Goal: Information Seeking & Learning: Learn about a topic

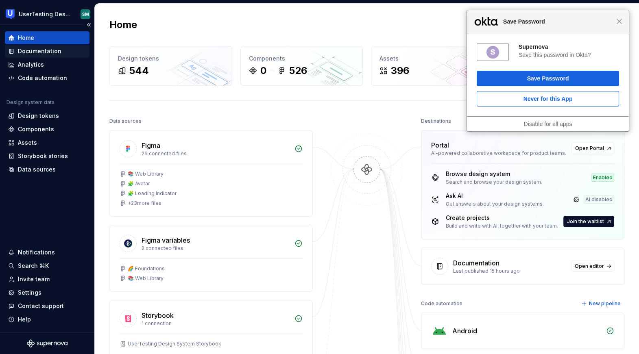
click at [52, 49] on div "Documentation" at bounding box center [39, 51] width 43 height 8
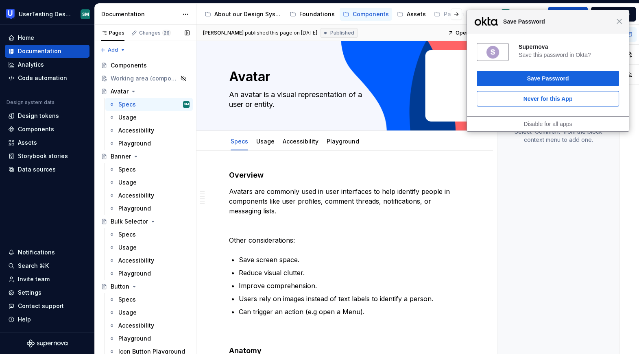
scroll to position [555, 0]
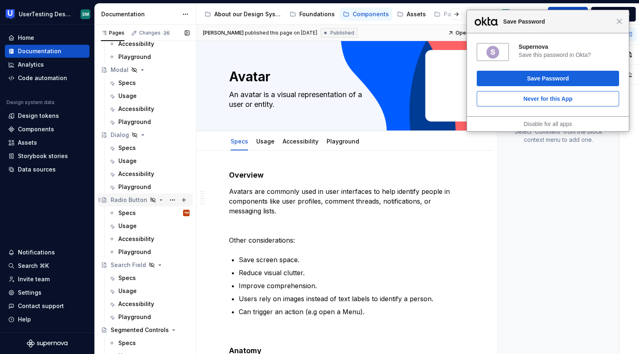
click at [130, 201] on div "Radio Button" at bounding box center [129, 200] width 37 height 8
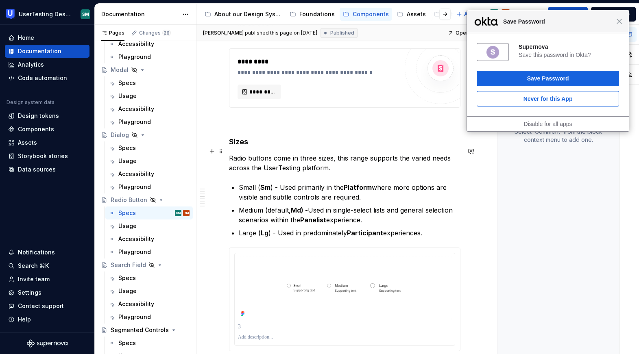
scroll to position [979, 0]
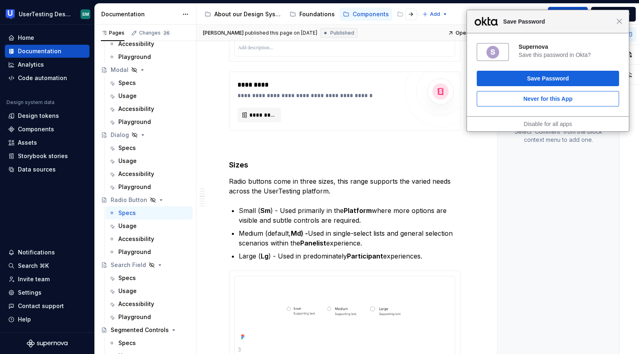
type textarea "*"
